Goal: Use online tool/utility: Utilize a website feature to perform a specific function

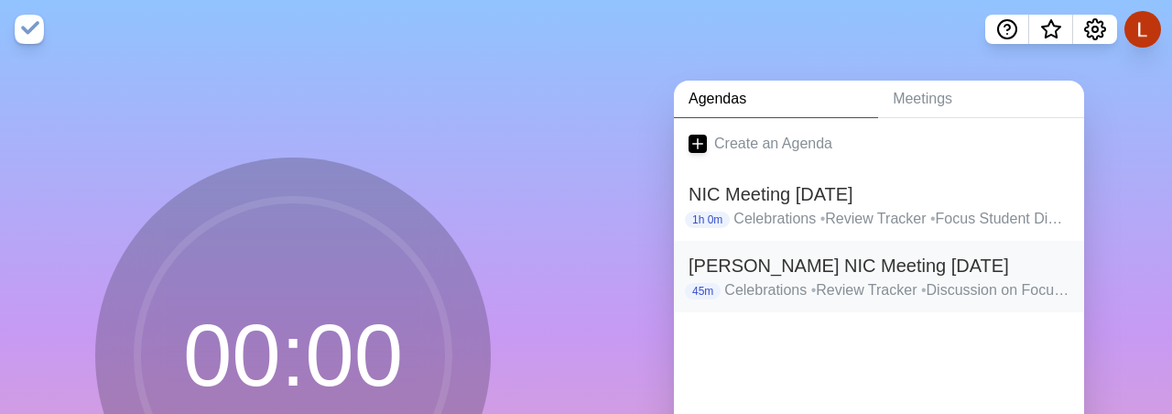
click at [810, 265] on h2 "[PERSON_NAME] NIC Meeting [DATE]" at bounding box center [878, 265] width 381 height 27
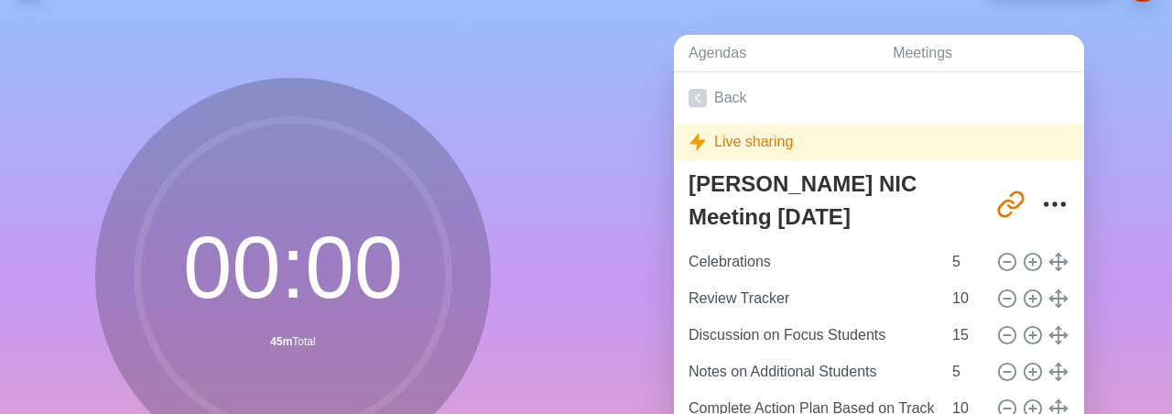
scroll to position [253, 0]
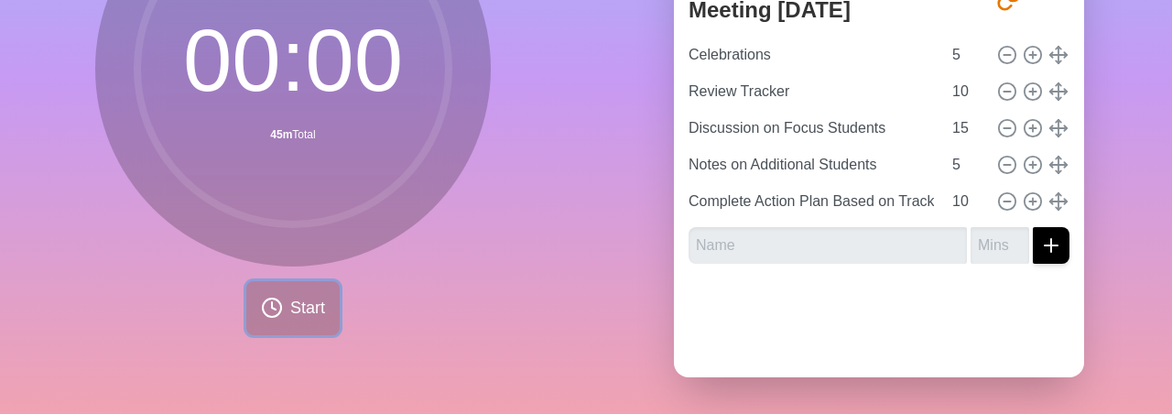
click at [297, 326] on button "Start" at bounding box center [292, 308] width 93 height 54
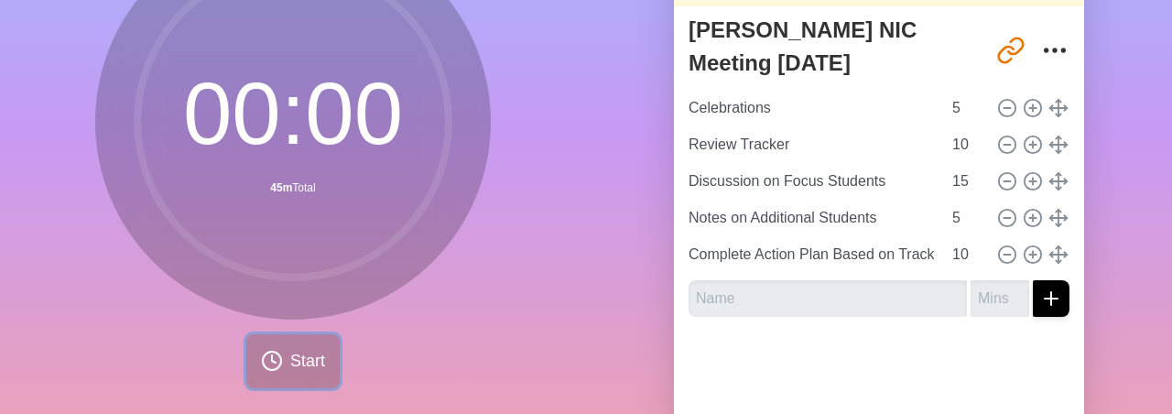
scroll to position [195, 0]
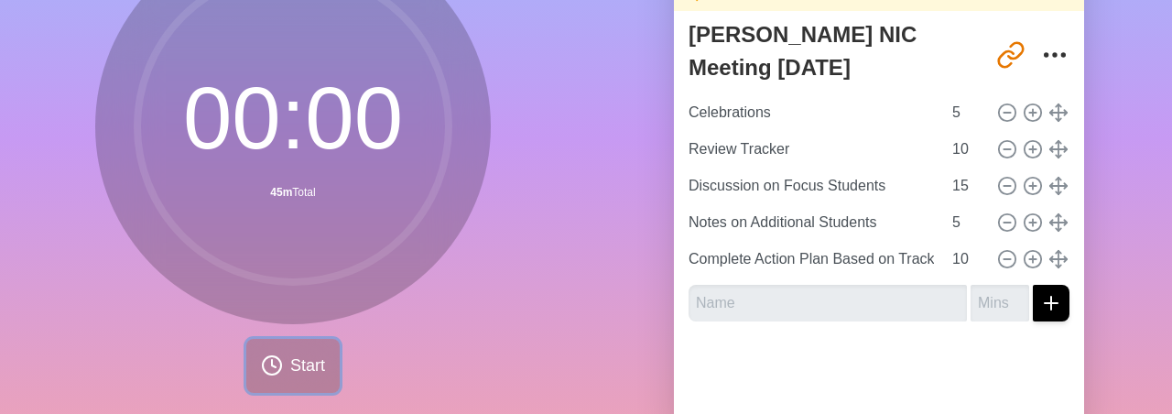
click at [310, 373] on span "Start" at bounding box center [307, 365] width 35 height 25
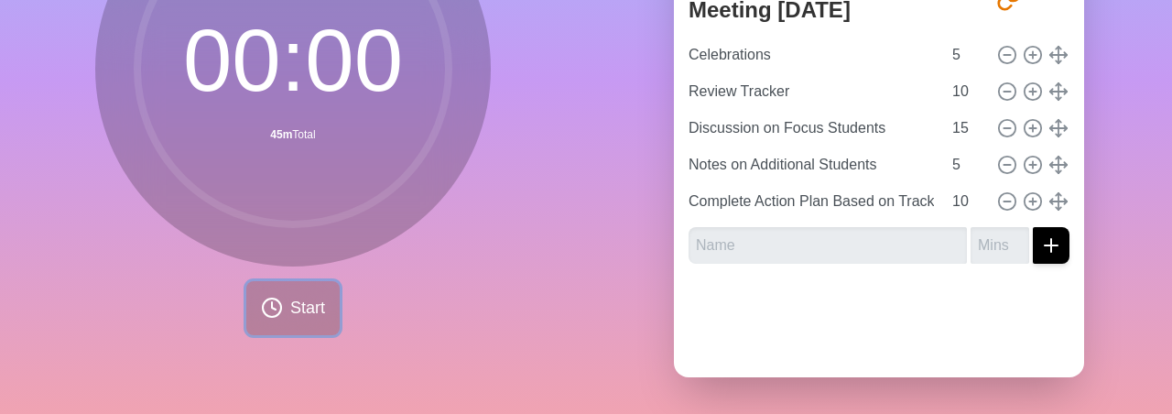
click at [311, 312] on span "Start" at bounding box center [307, 308] width 35 height 25
click at [453, 319] on div "00 : 00 45m Total Start" at bounding box center [292, 103] width 395 height 464
click at [312, 292] on button "Start" at bounding box center [292, 308] width 93 height 54
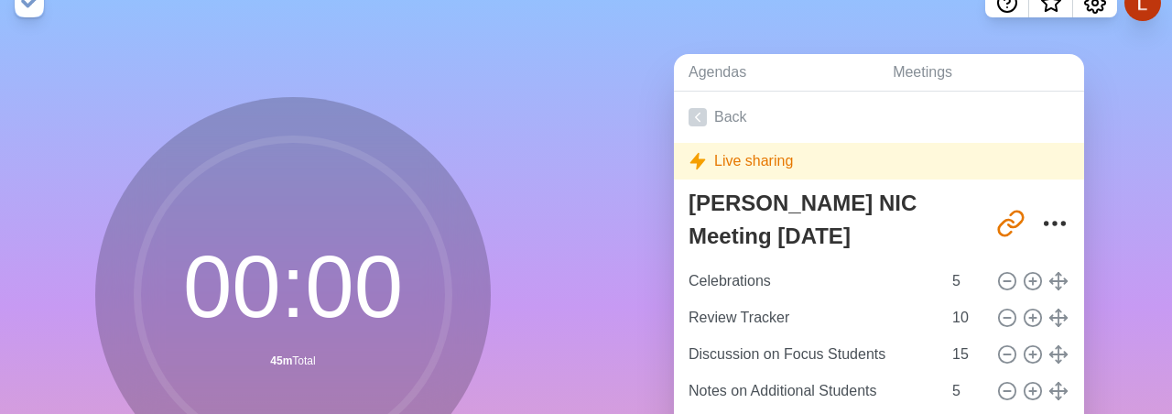
scroll to position [0, 0]
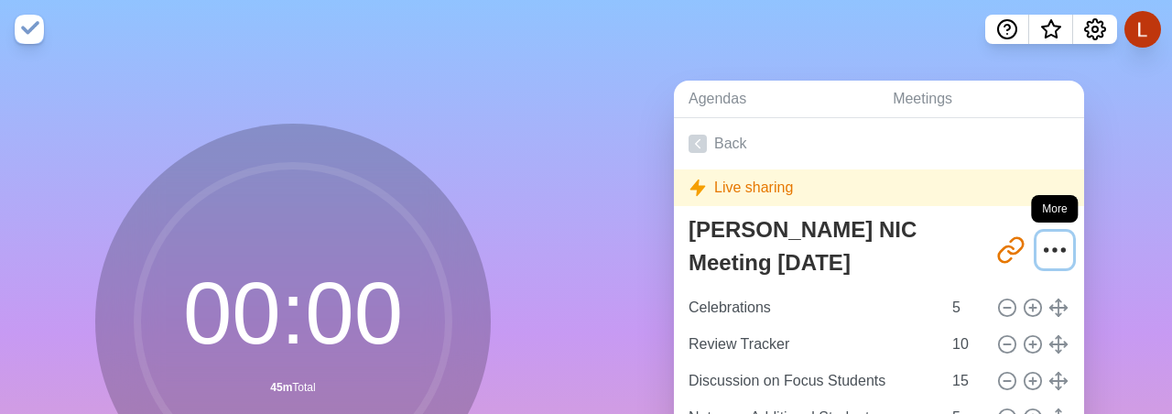
click at [1066, 255] on icon "More" at bounding box center [1054, 249] width 29 height 29
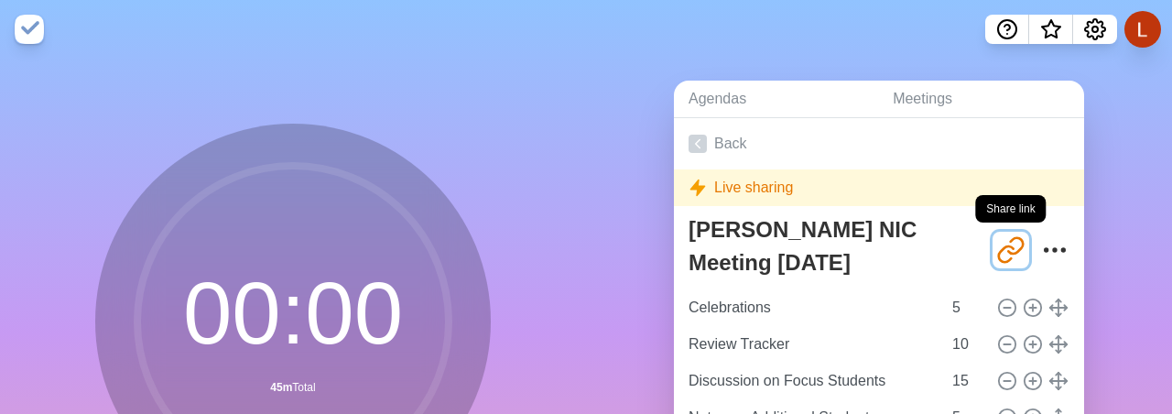
click at [1021, 249] on icon "Share link" at bounding box center [1010, 249] width 29 height 29
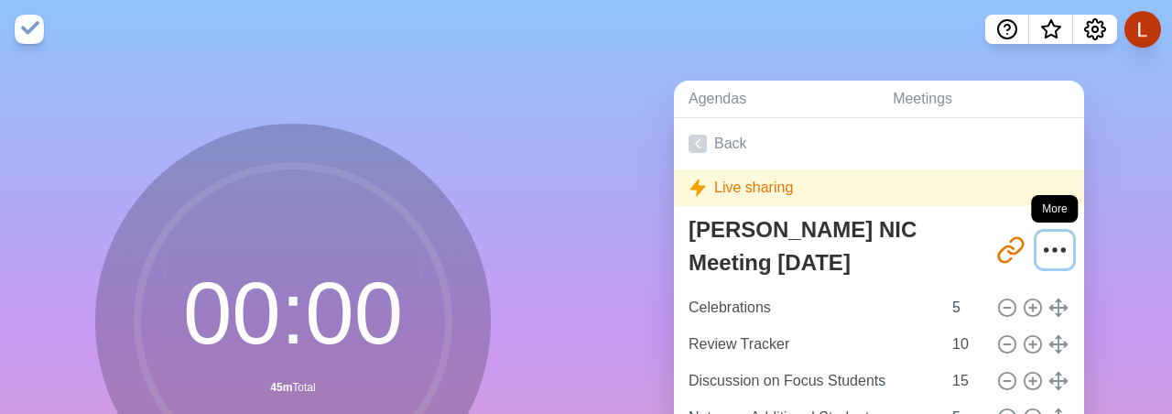
click at [1044, 250] on circle "More" at bounding box center [1045, 249] width 3 height 3
click at [916, 103] on link "Meetings" at bounding box center [981, 100] width 206 height 38
click at [19, 30] on img at bounding box center [29, 29] width 29 height 29
